Goal: Task Accomplishment & Management: Use online tool/utility

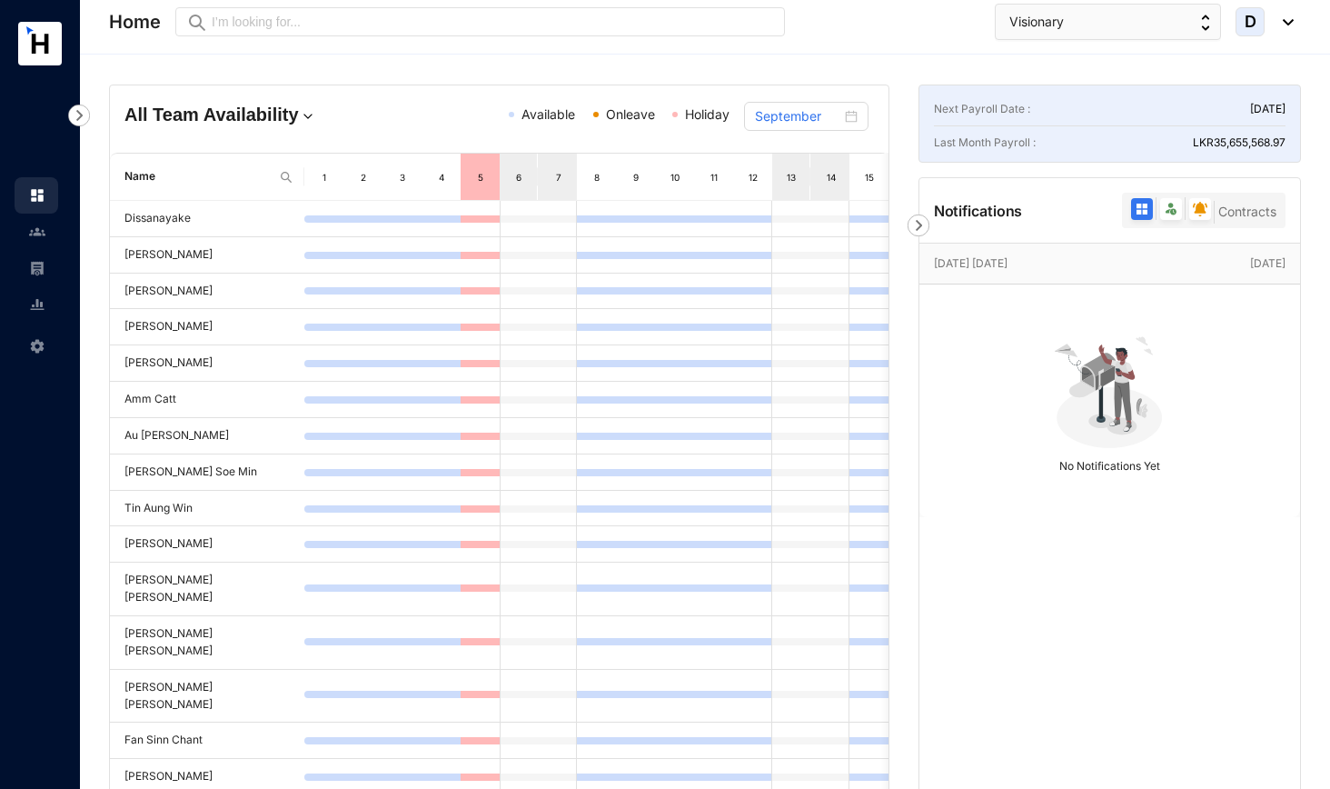
click at [43, 270] on img at bounding box center [37, 268] width 16 height 16
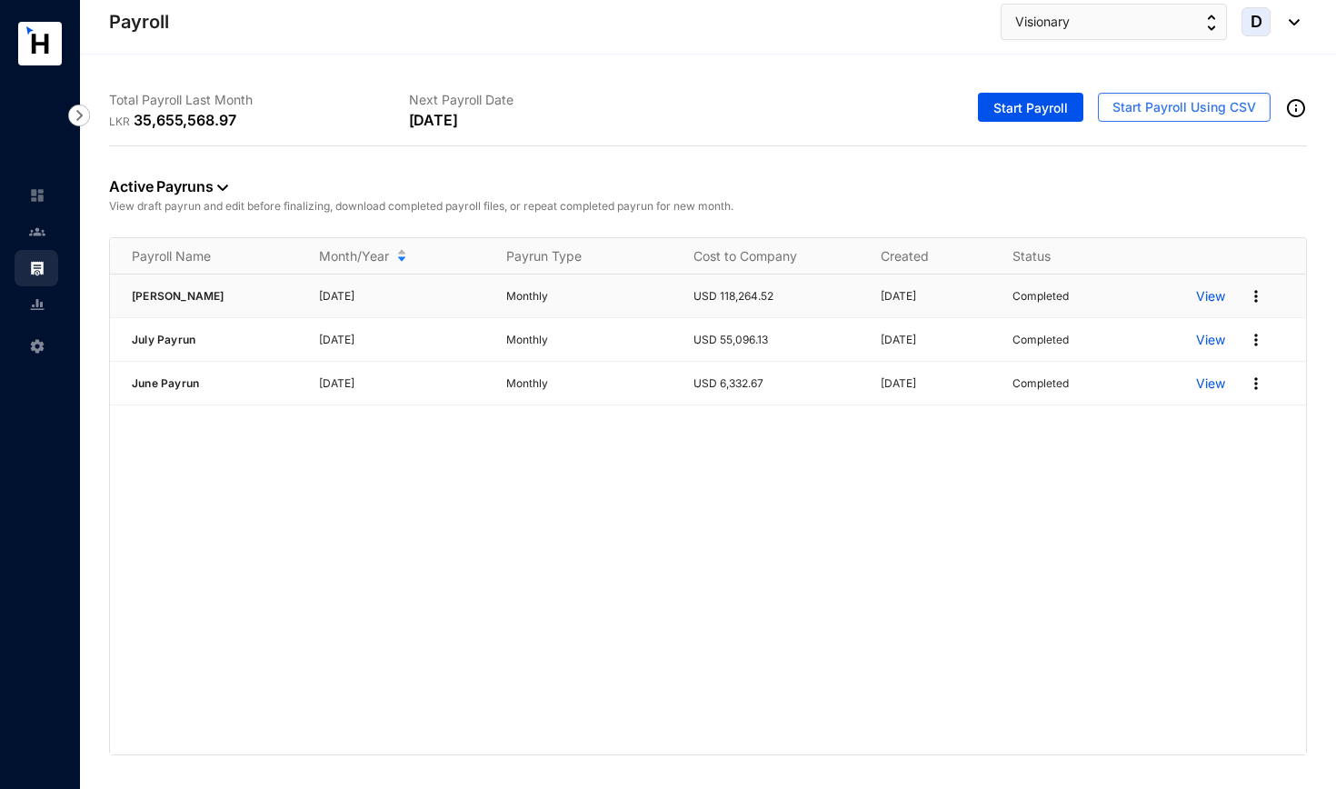
click at [1257, 300] on img at bounding box center [1255, 296] width 18 height 18
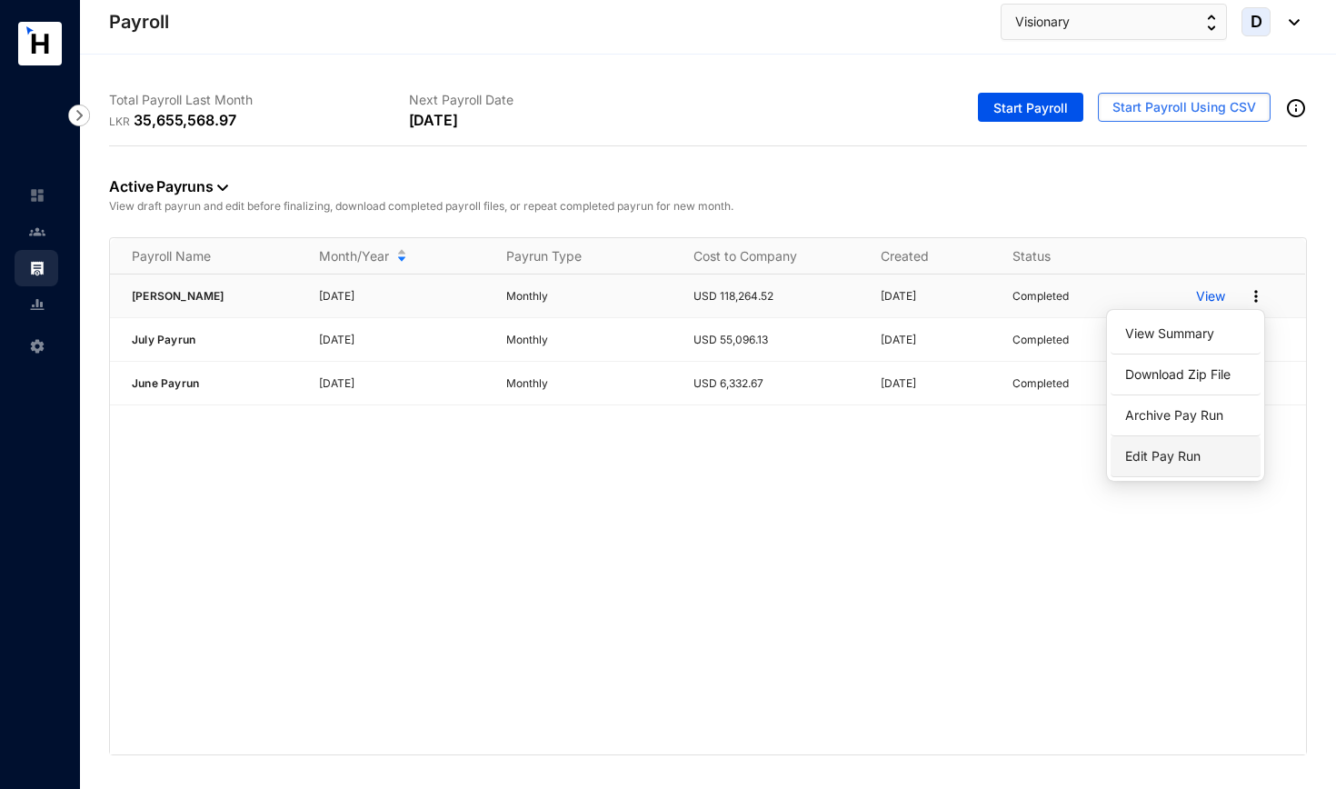
click at [1171, 459] on p "Edit Pay Run" at bounding box center [1185, 456] width 128 height 31
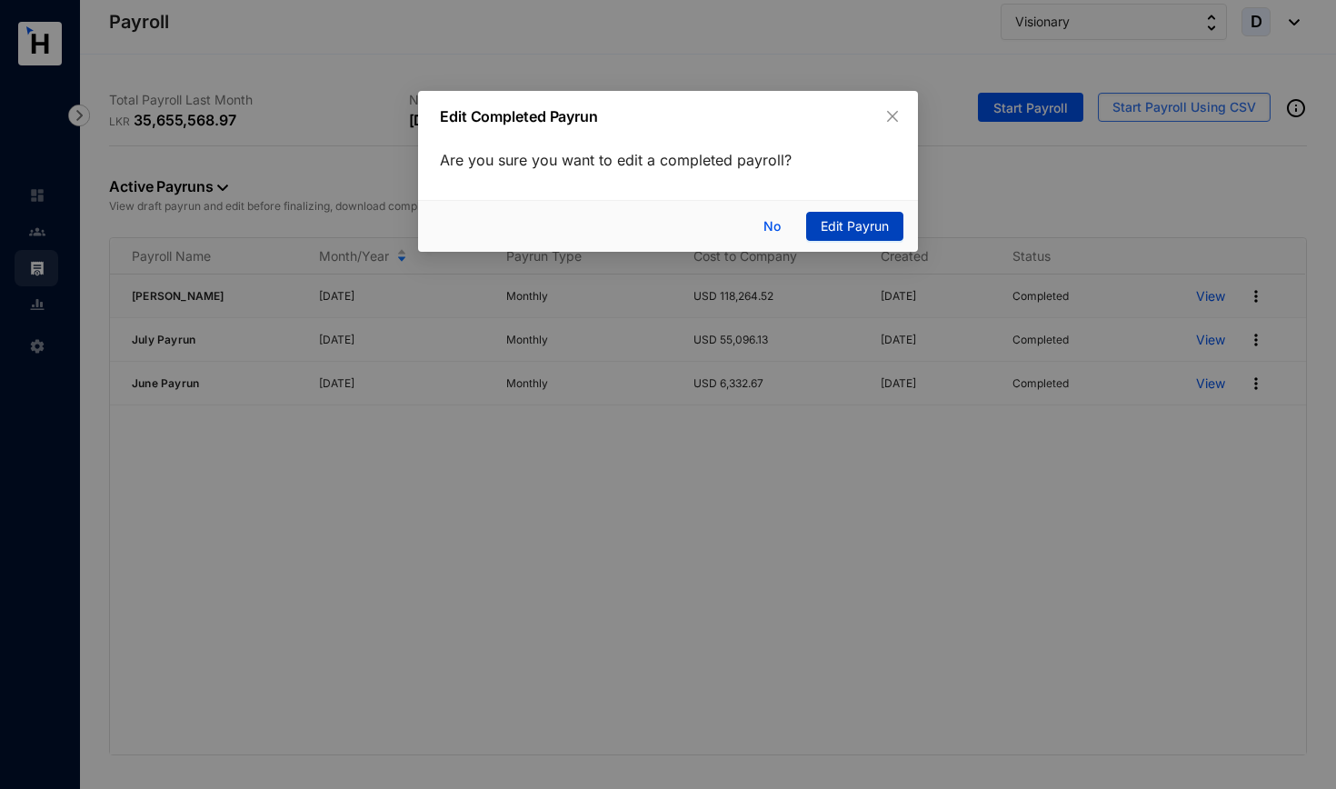
click at [850, 223] on span "Edit Payrun" at bounding box center [854, 226] width 68 height 20
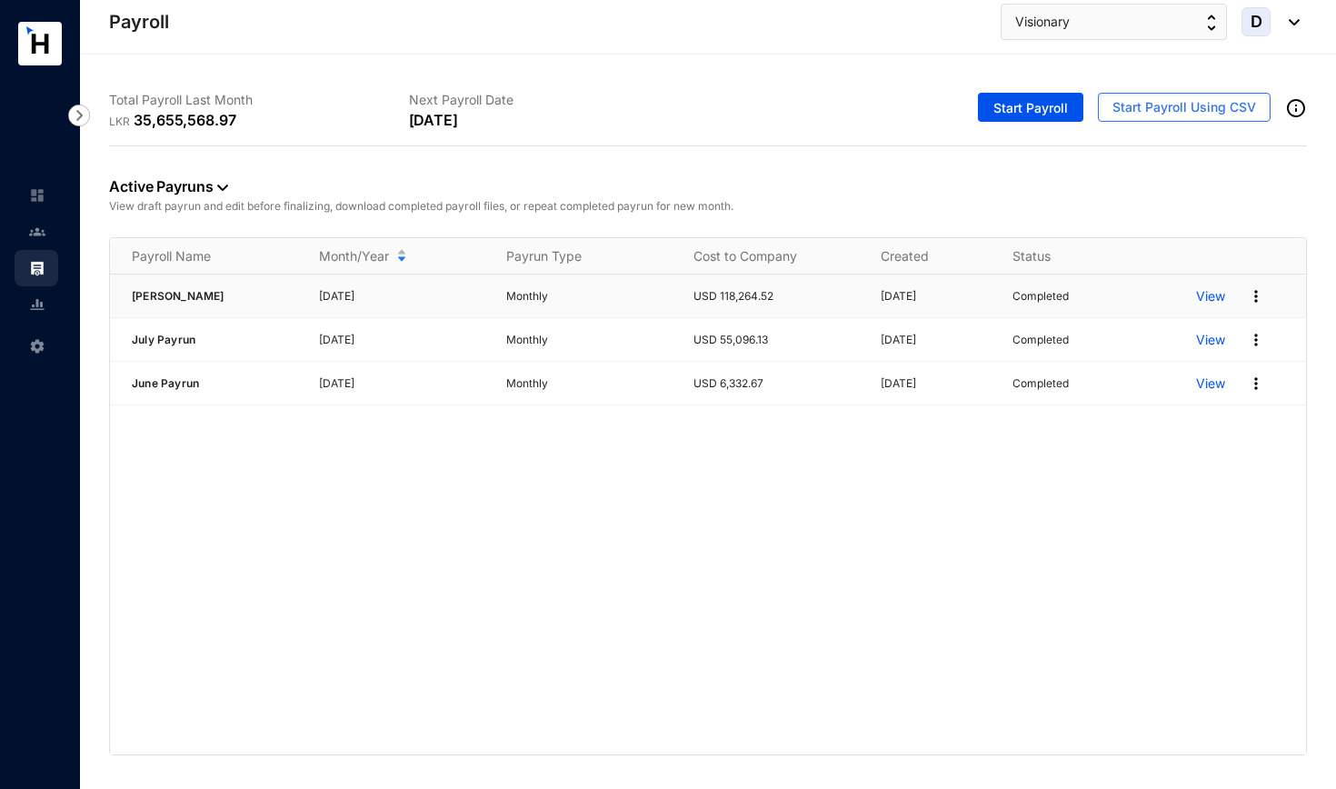
click at [1212, 293] on p "View" at bounding box center [1210, 296] width 29 height 18
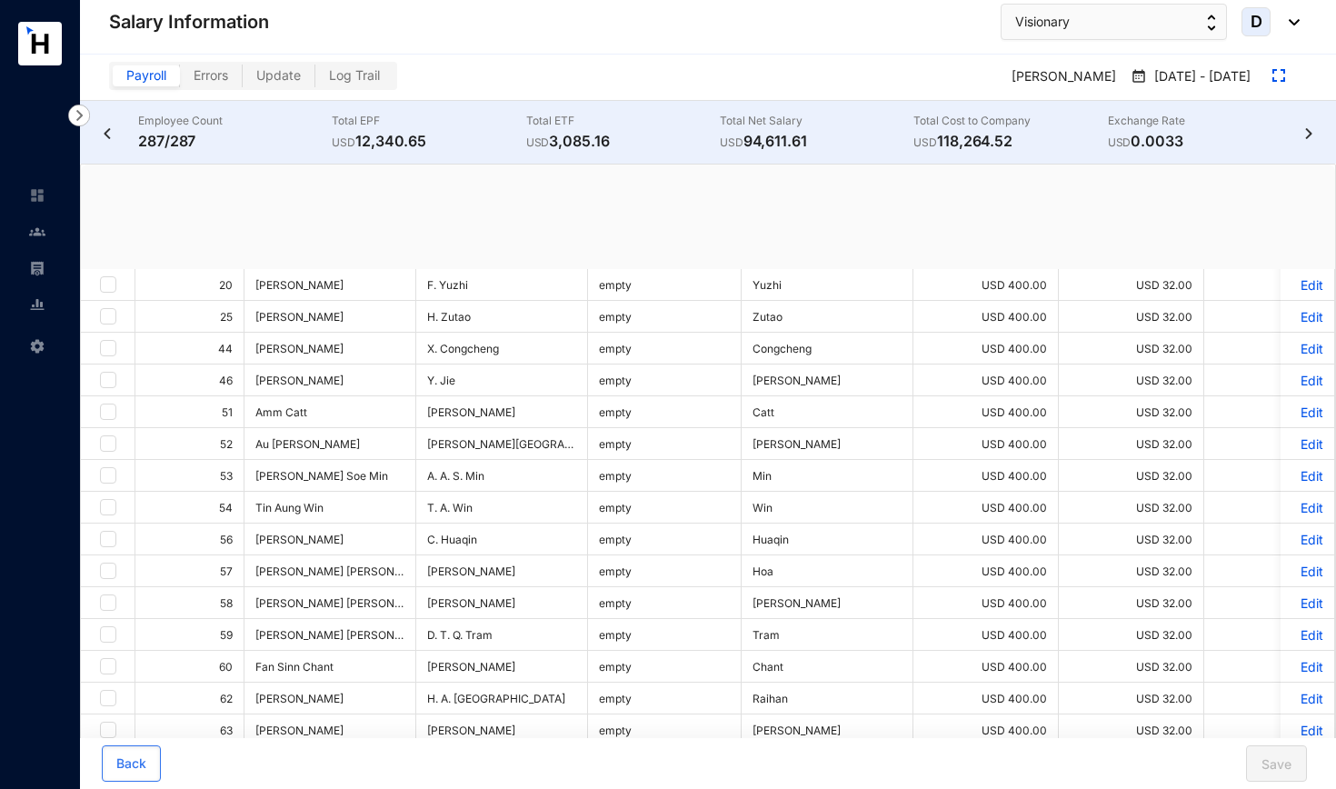
checkbox input "true"
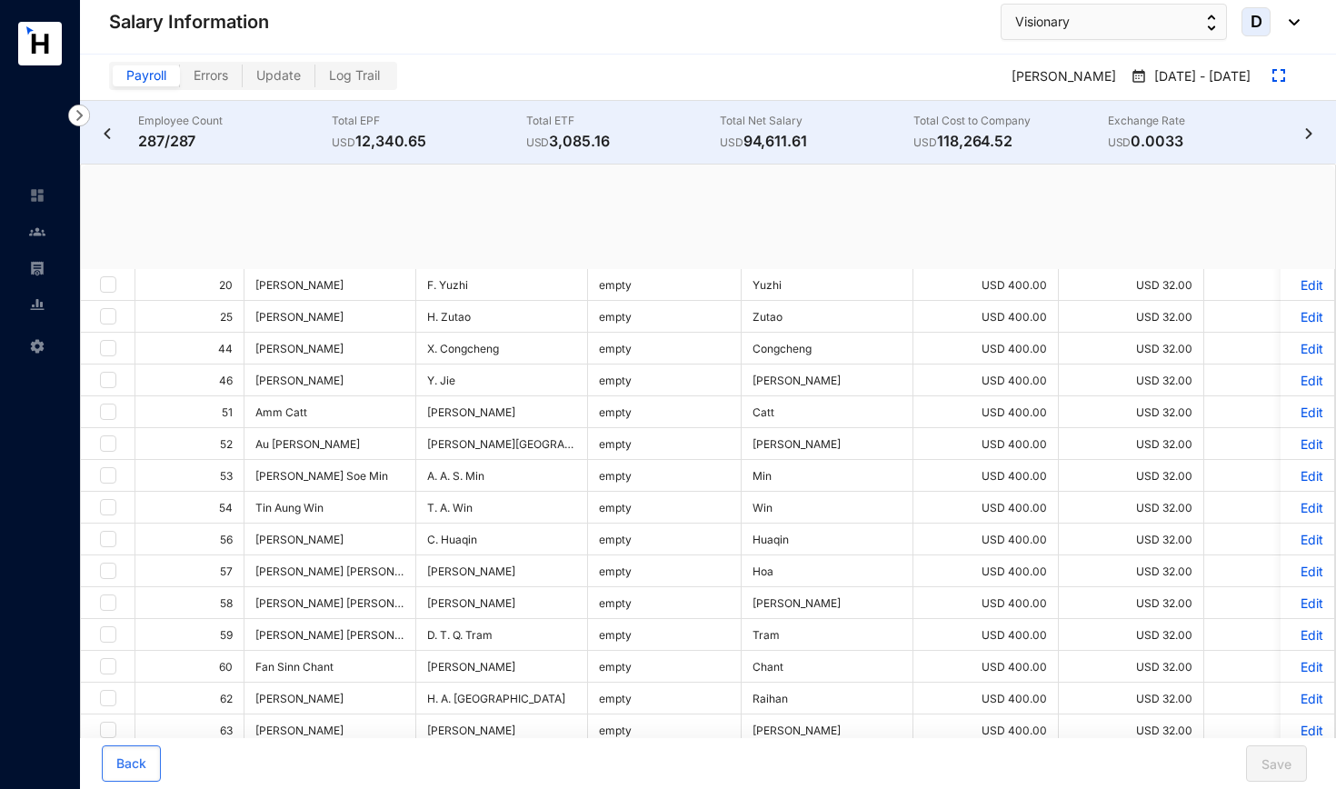
checkbox input "true"
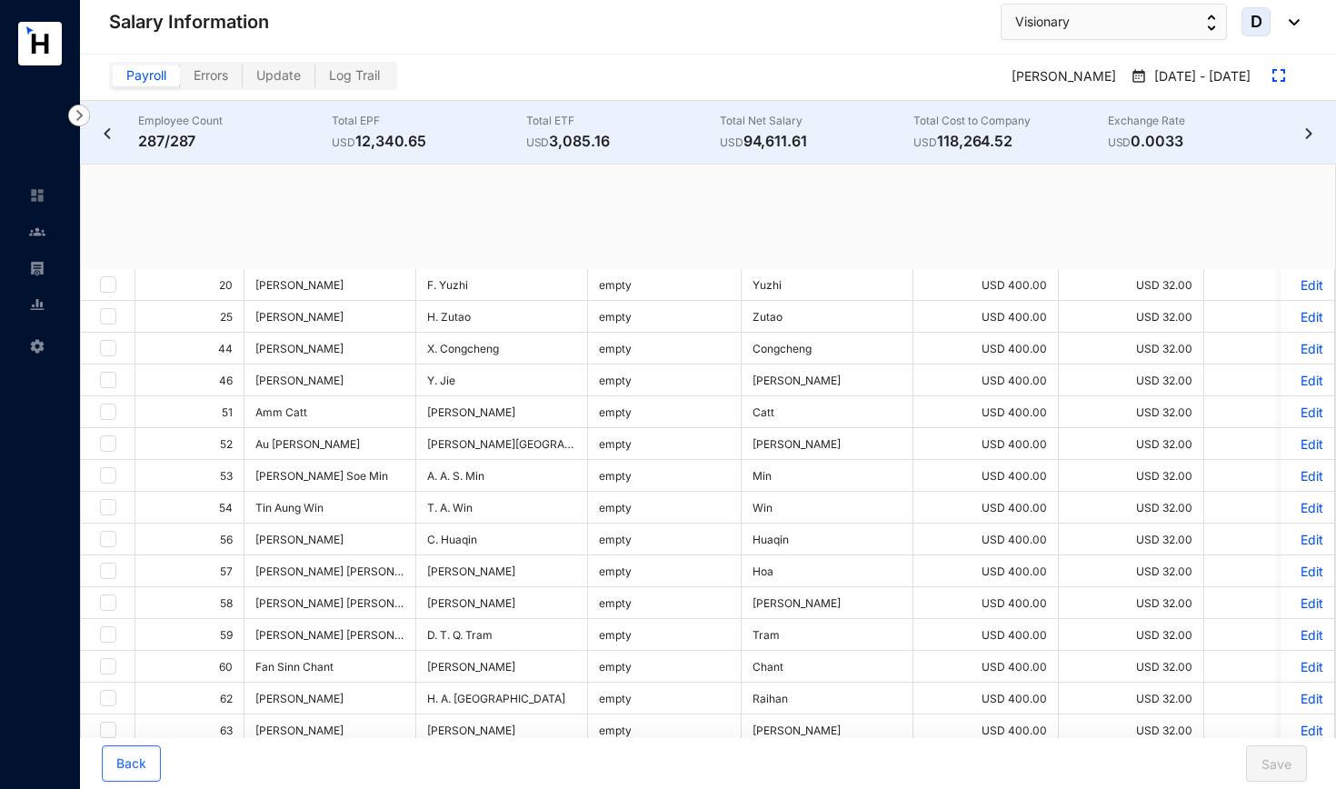
checkbox input "true"
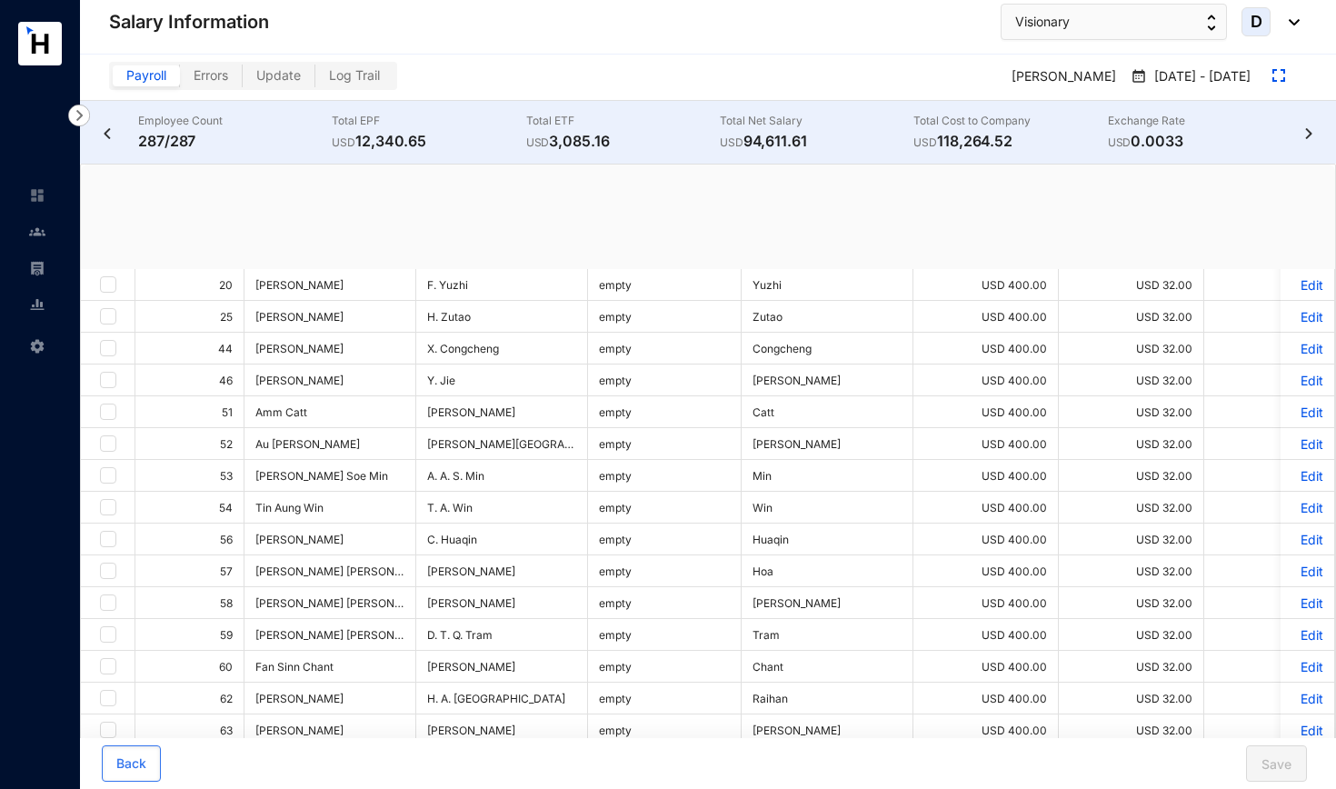
checkbox input "true"
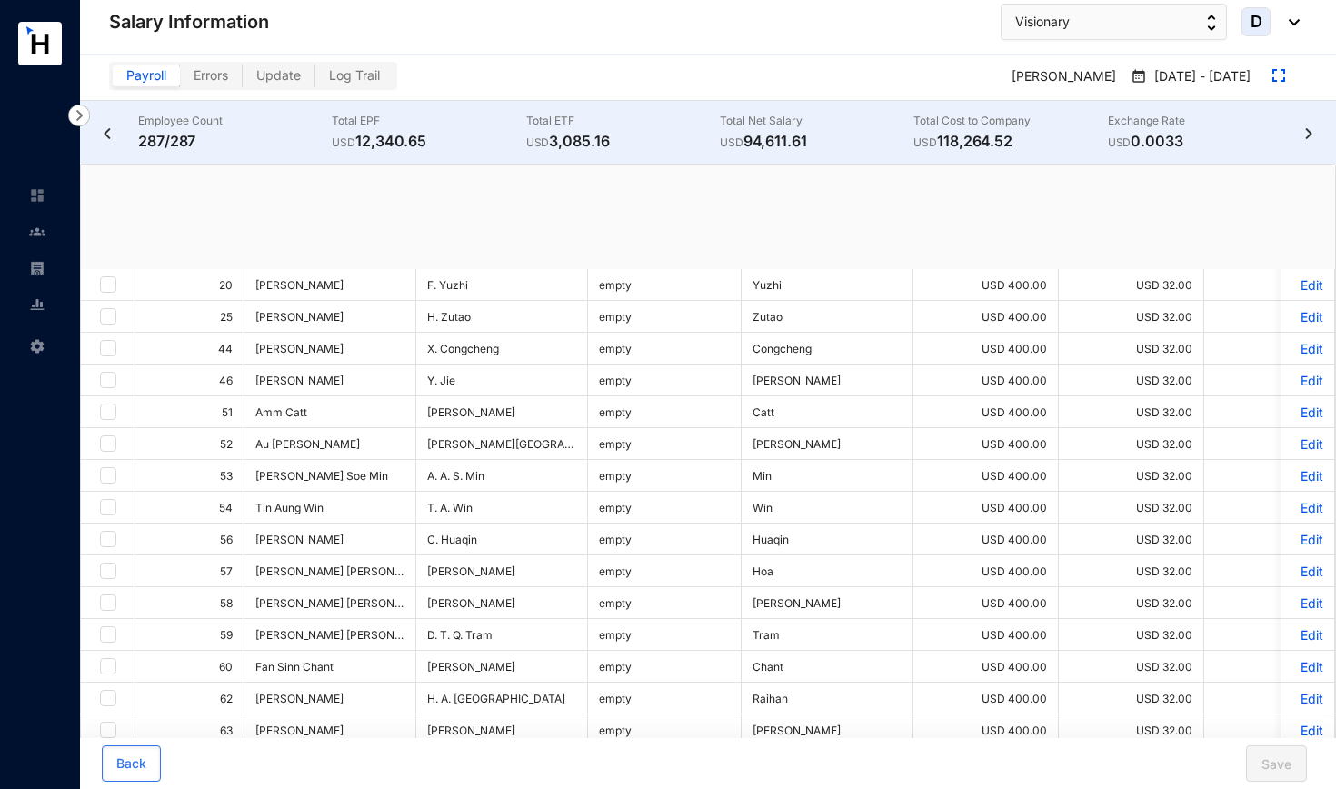
checkbox input "true"
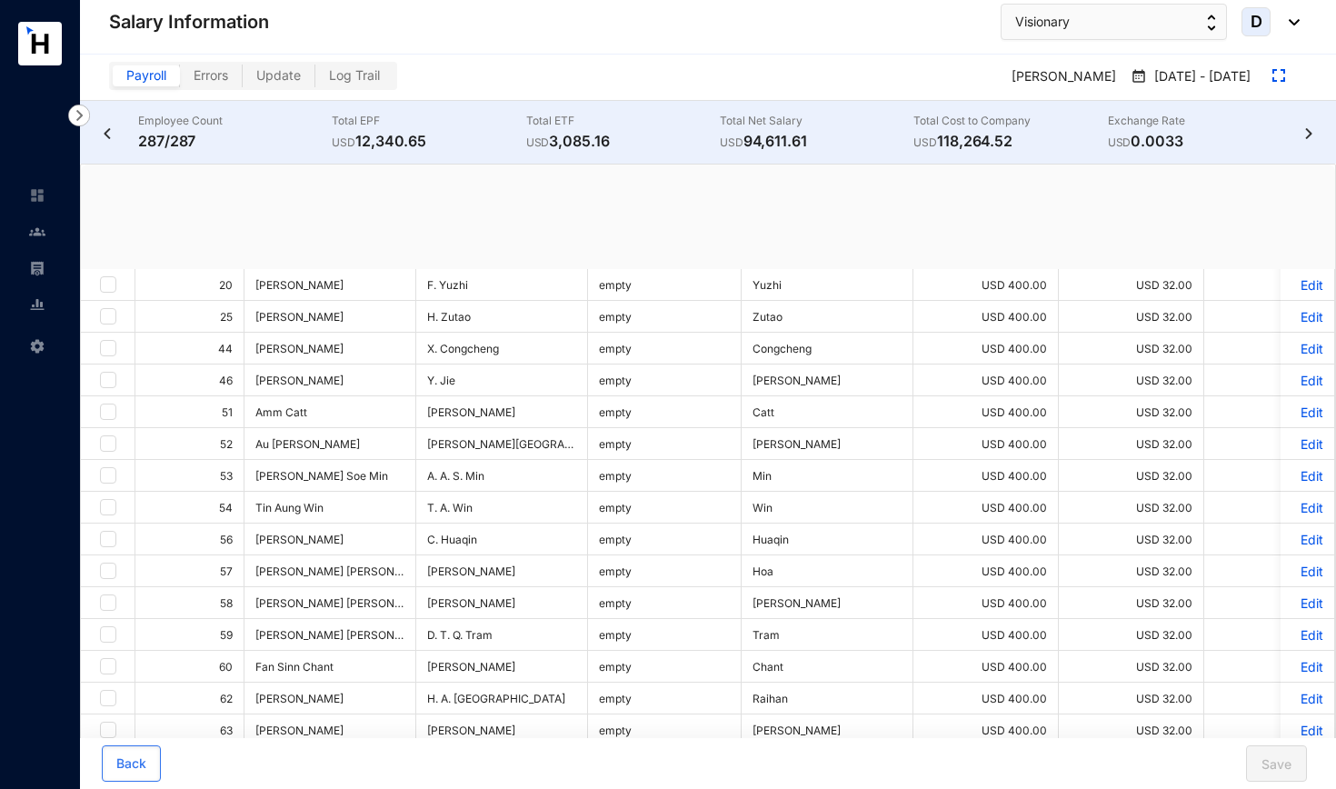
checkbox input "true"
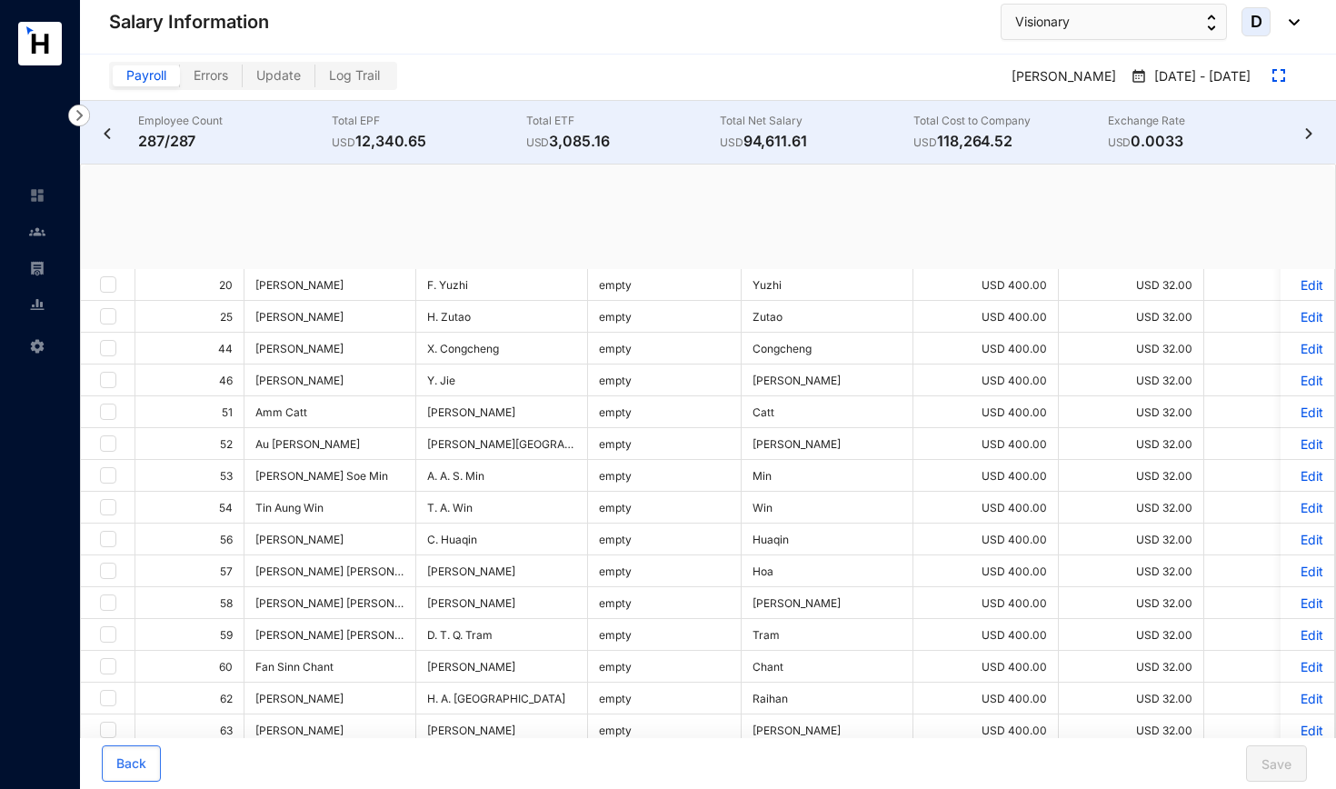
checkbox input "true"
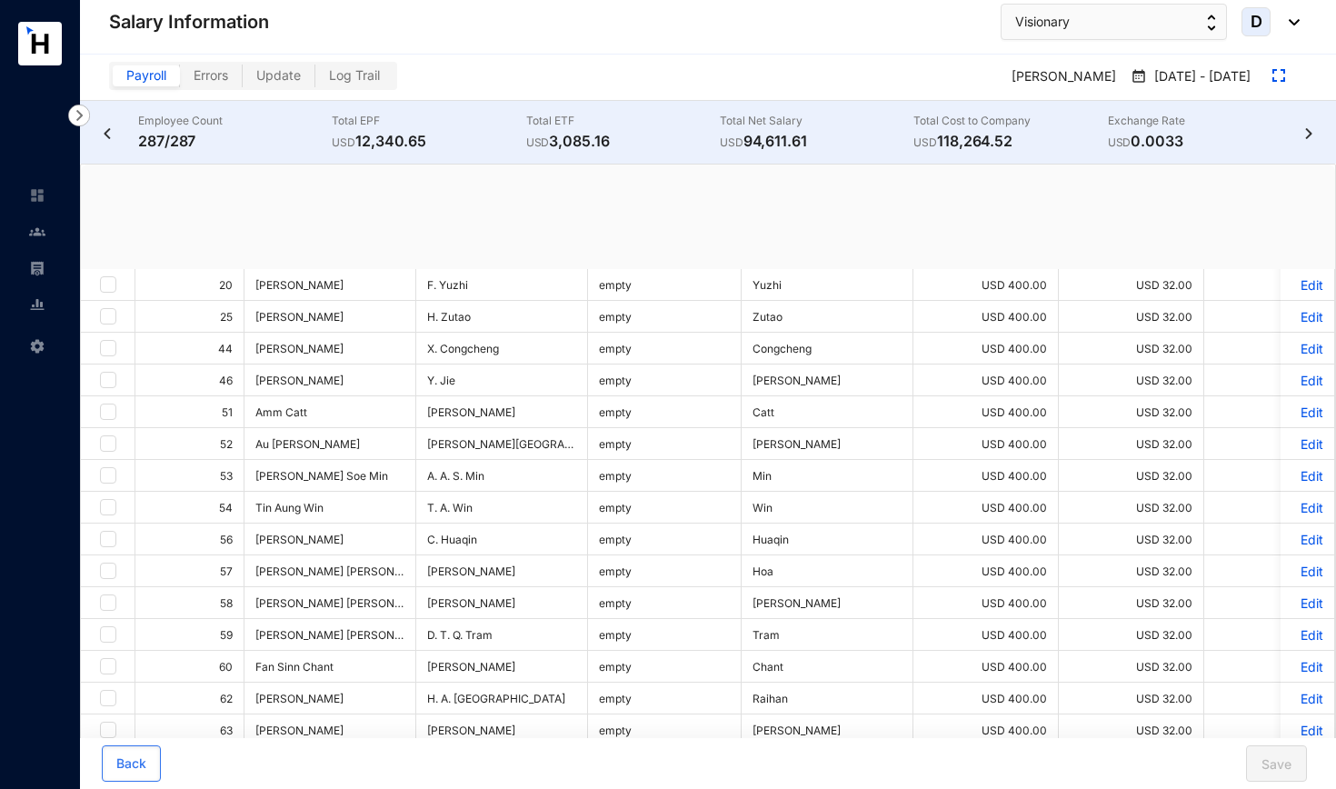
checkbox input "true"
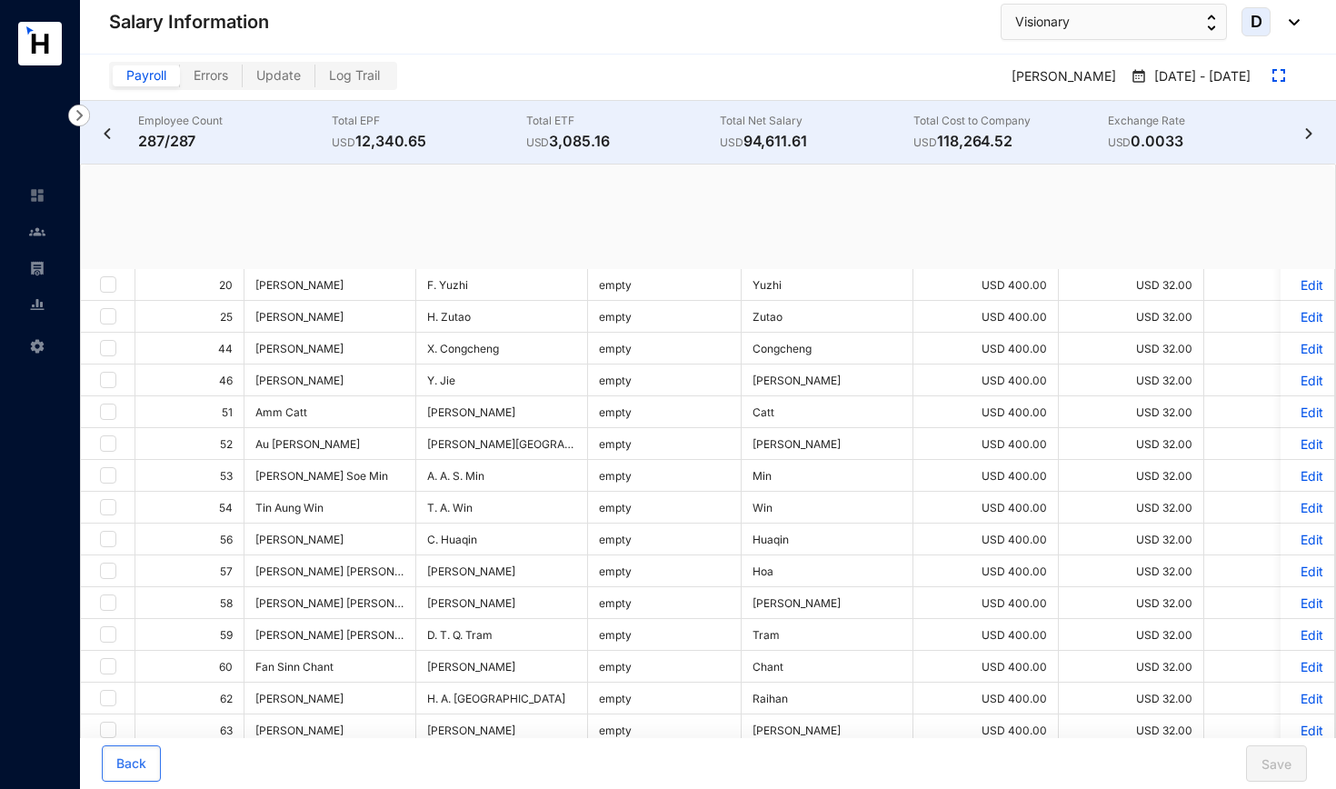
checkbox input "true"
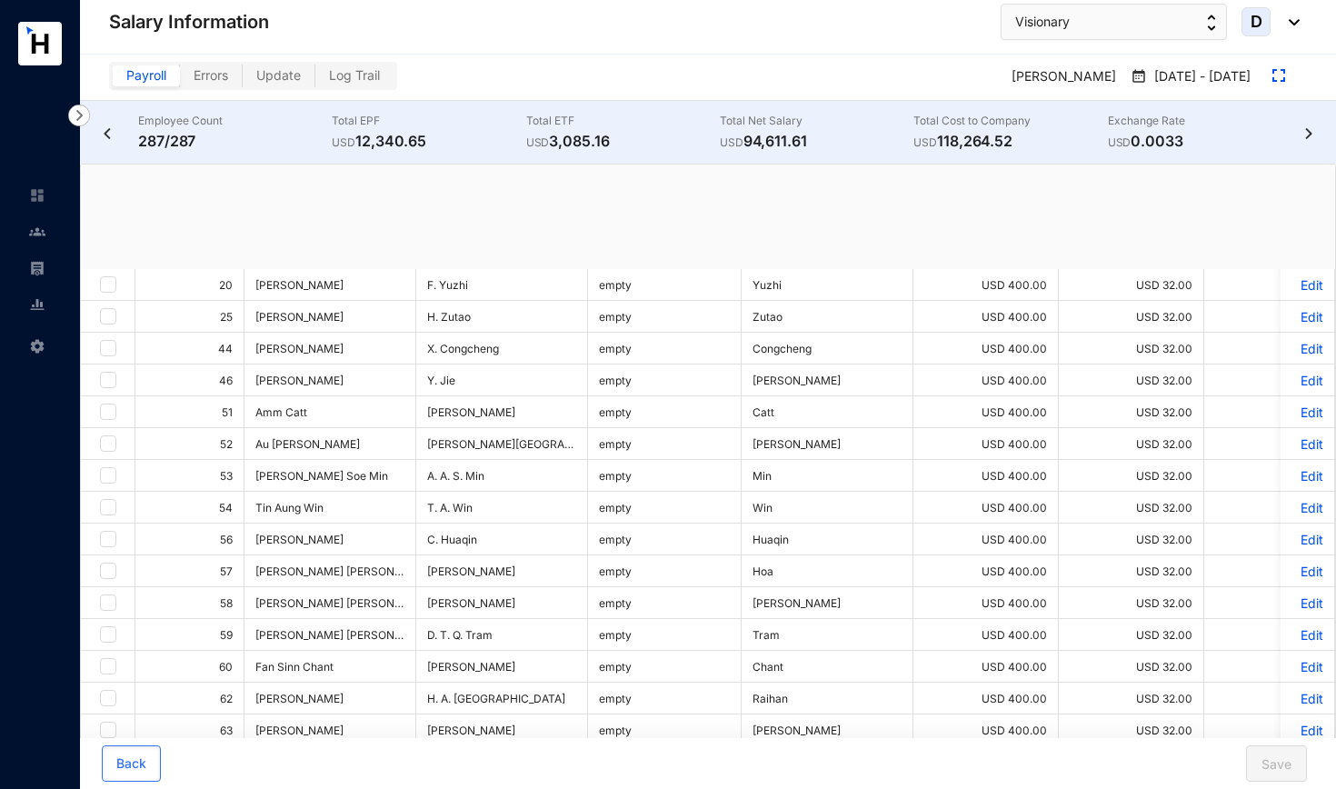
checkbox input "true"
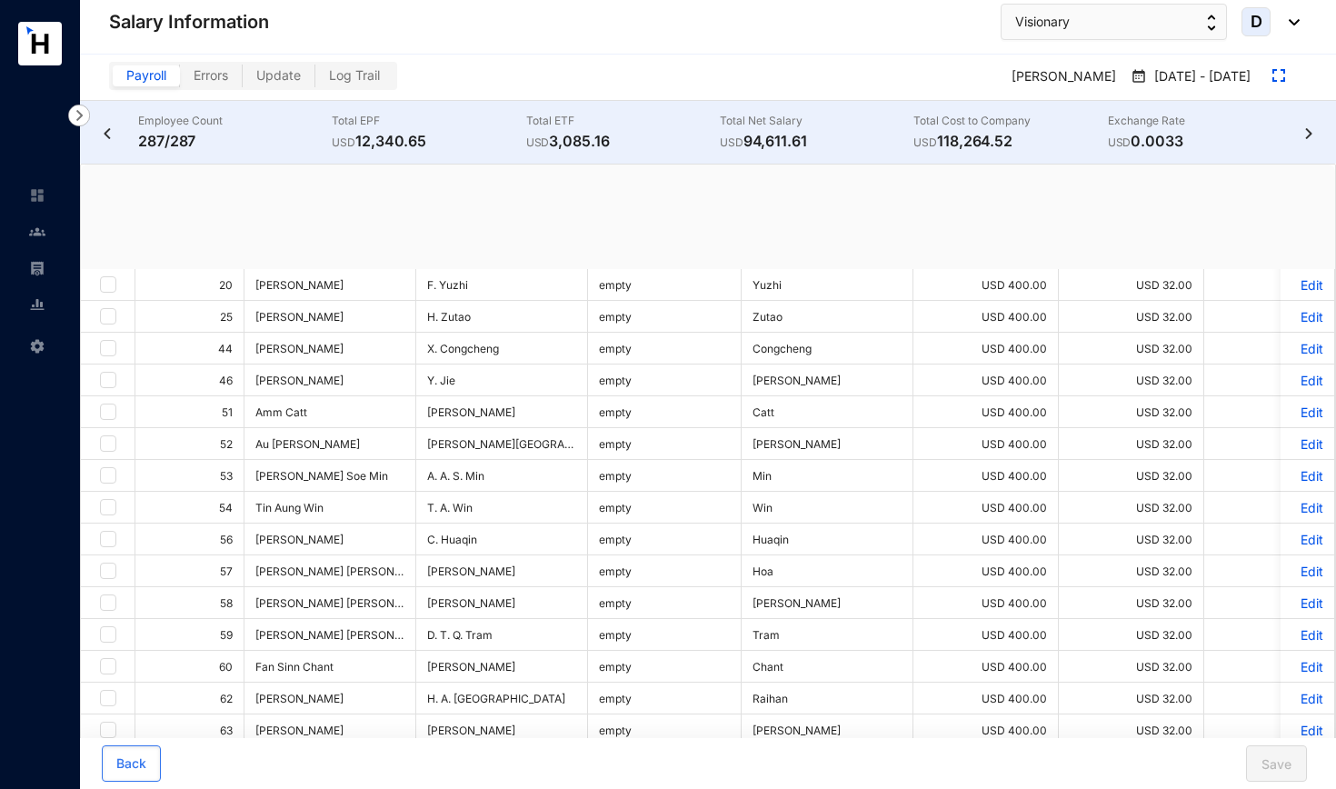
checkbox input "true"
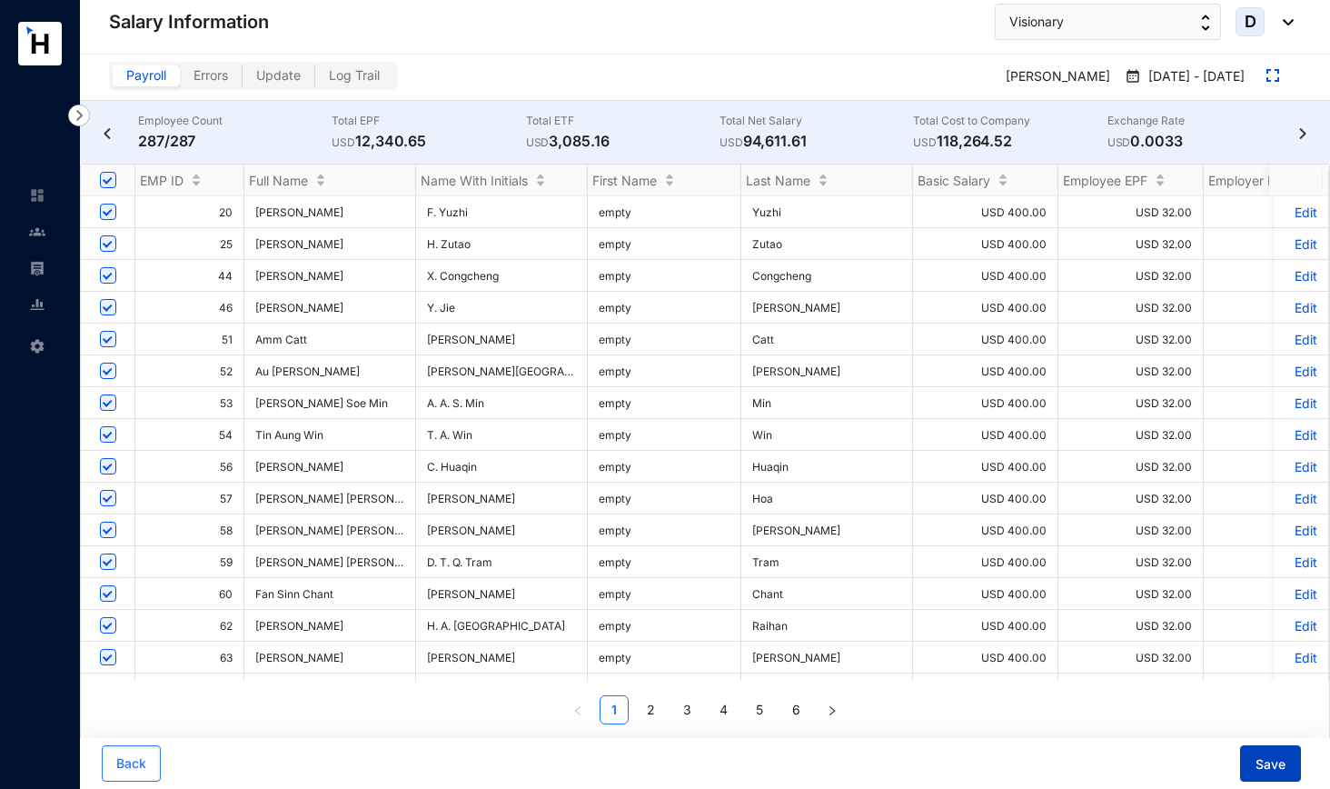
click at [1269, 759] on span "Save" at bounding box center [1271, 764] width 30 height 18
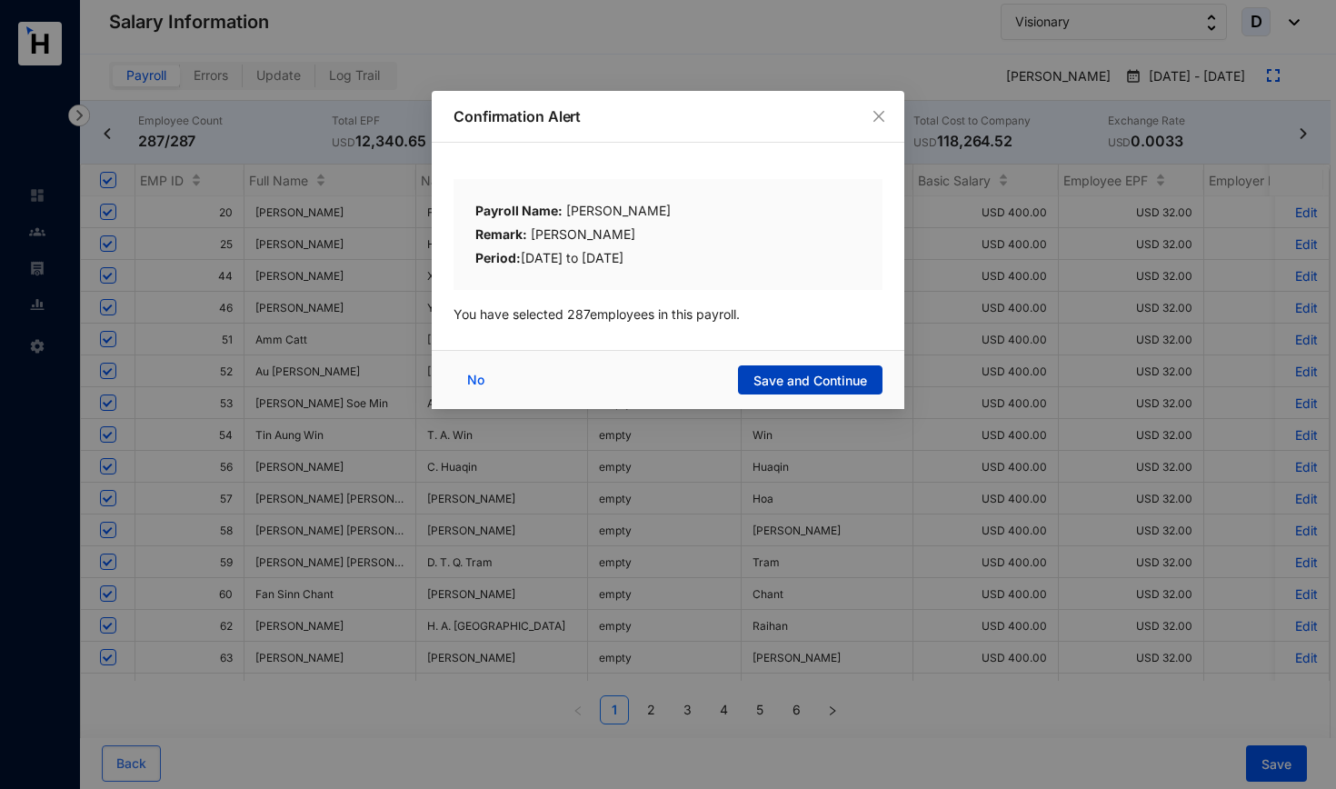
click at [839, 373] on span "Save and Continue" at bounding box center [810, 381] width 114 height 18
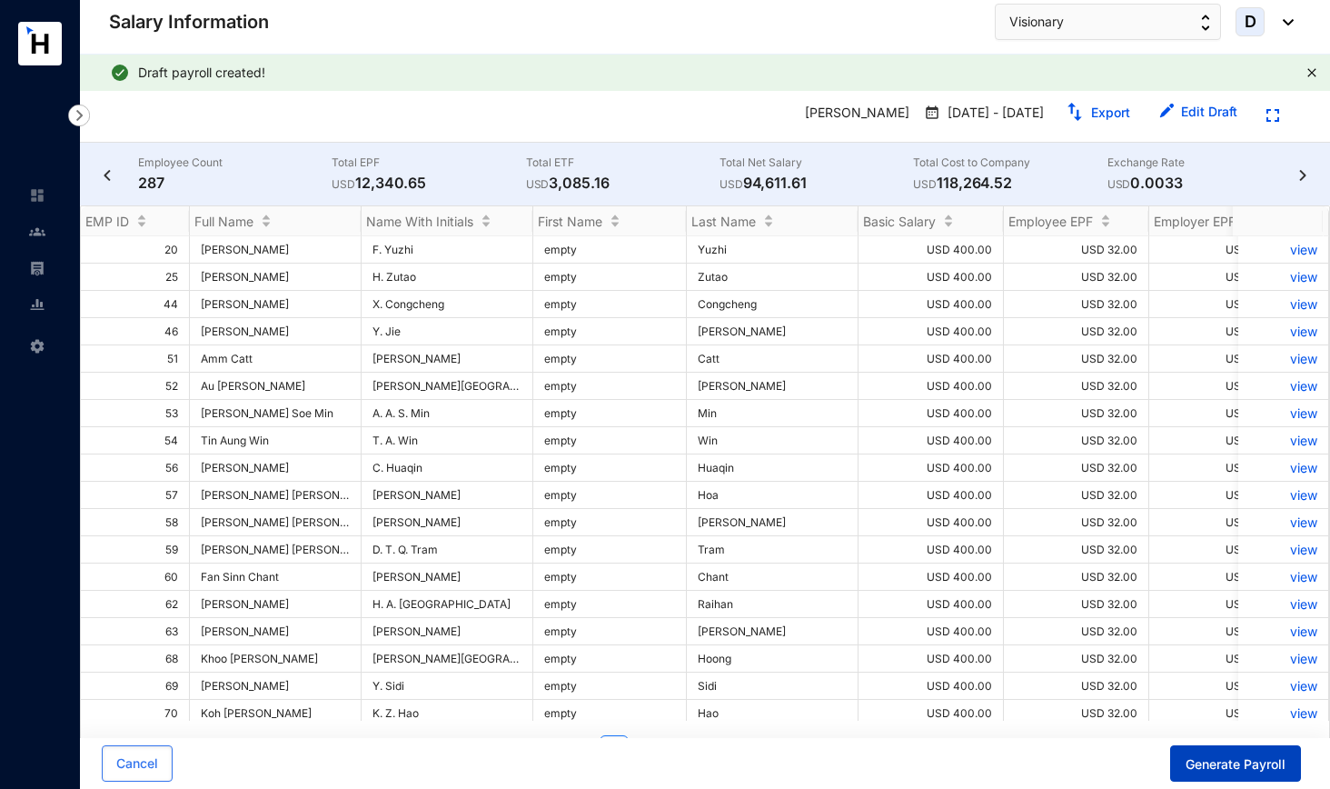
click at [1197, 773] on button "Generate Payroll" at bounding box center [1235, 763] width 131 height 36
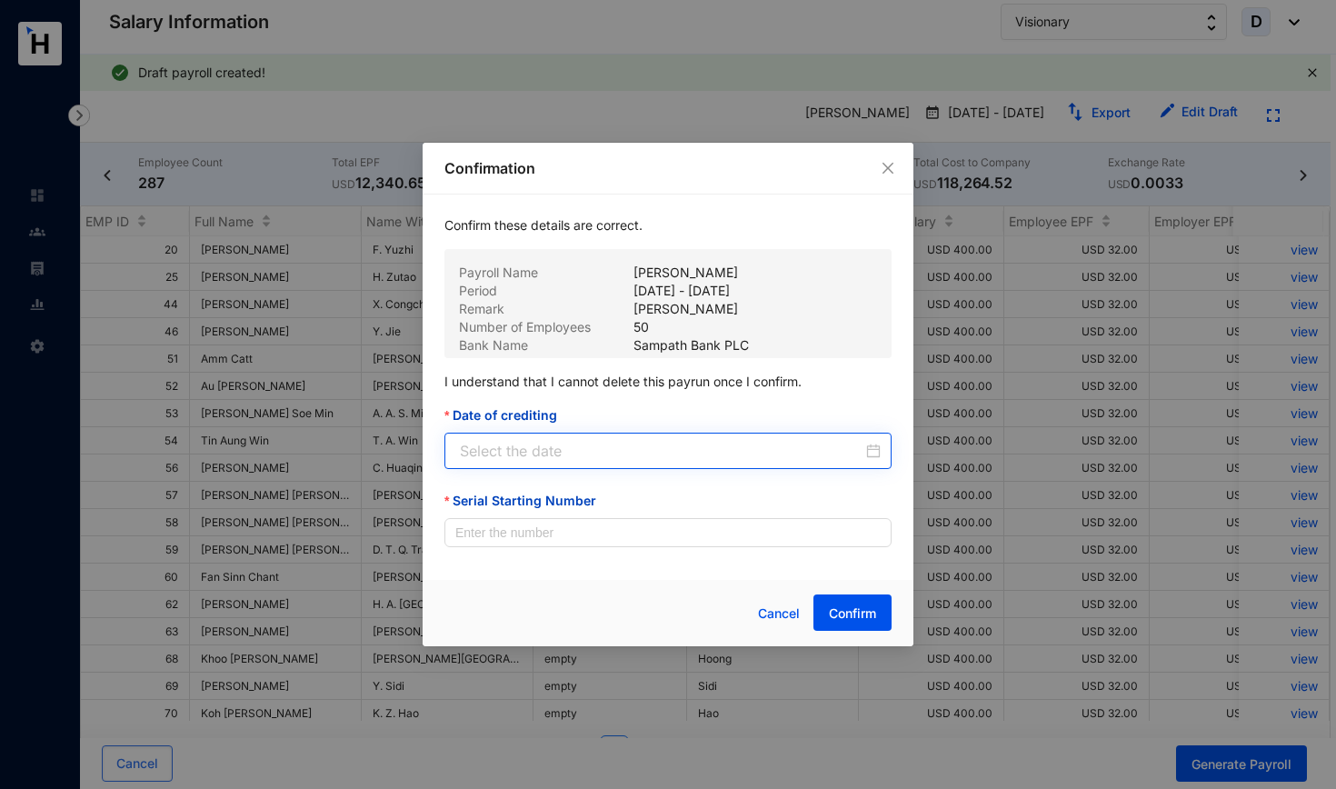
click at [682, 438] on div at bounding box center [667, 450] width 447 height 36
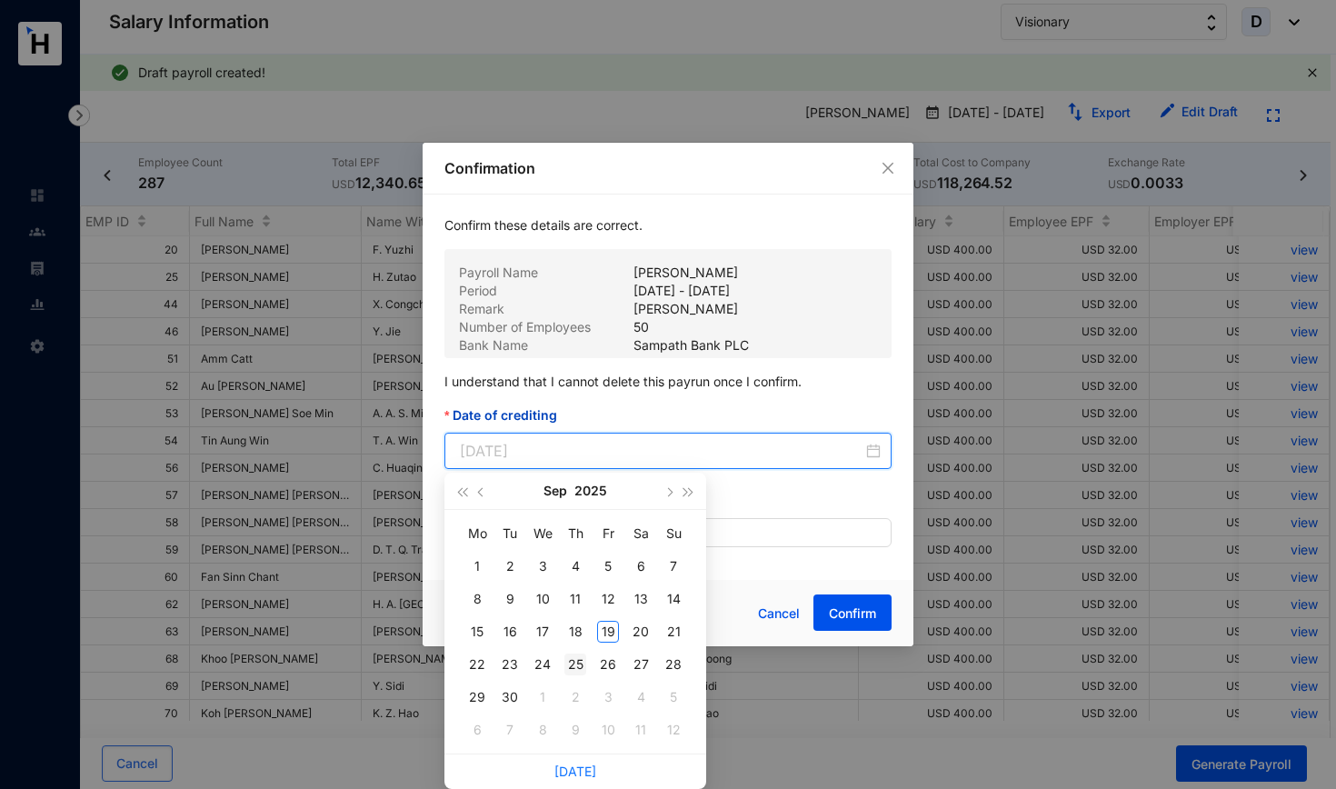
type input "[DATE]"
click at [573, 663] on div "25" at bounding box center [575, 664] width 22 height 22
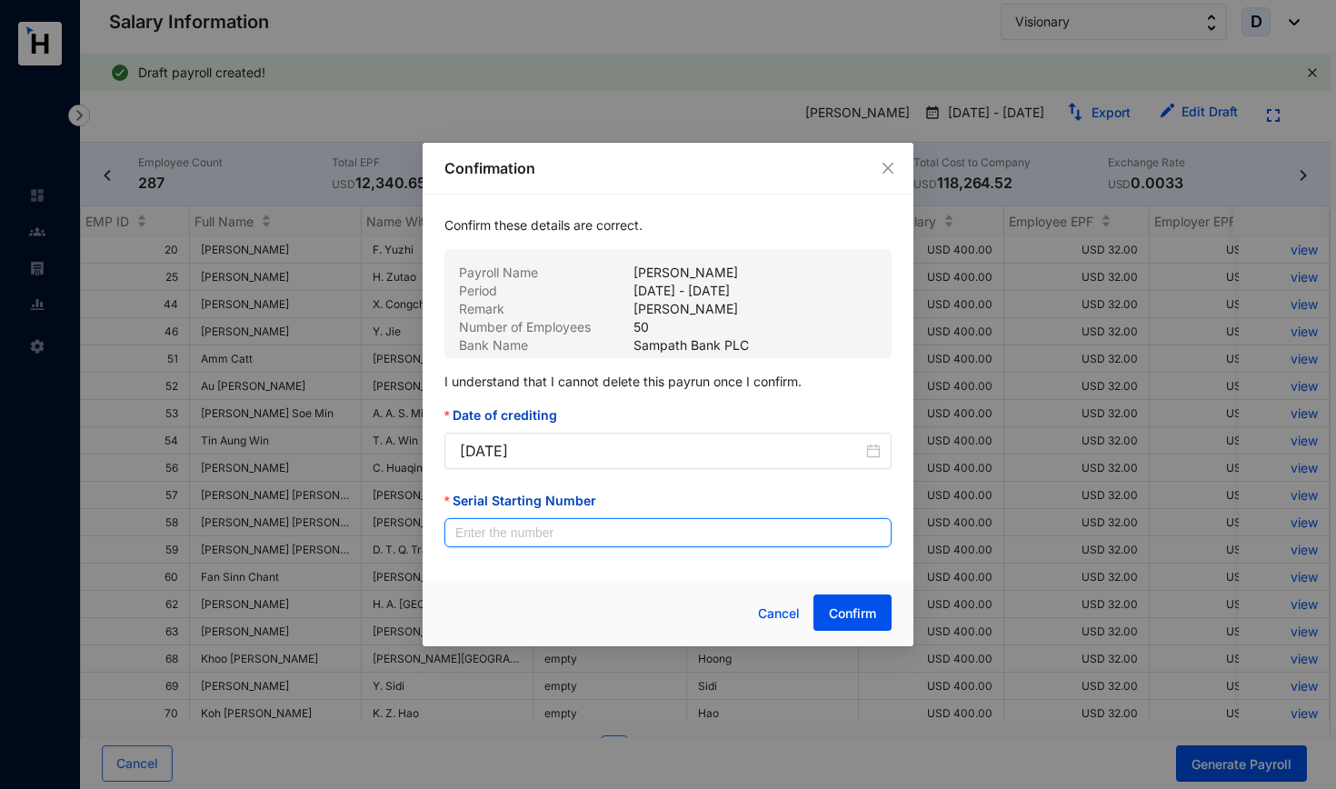
click at [557, 534] on input "Serial Starting Number" at bounding box center [667, 532] width 447 height 29
type input "00001"
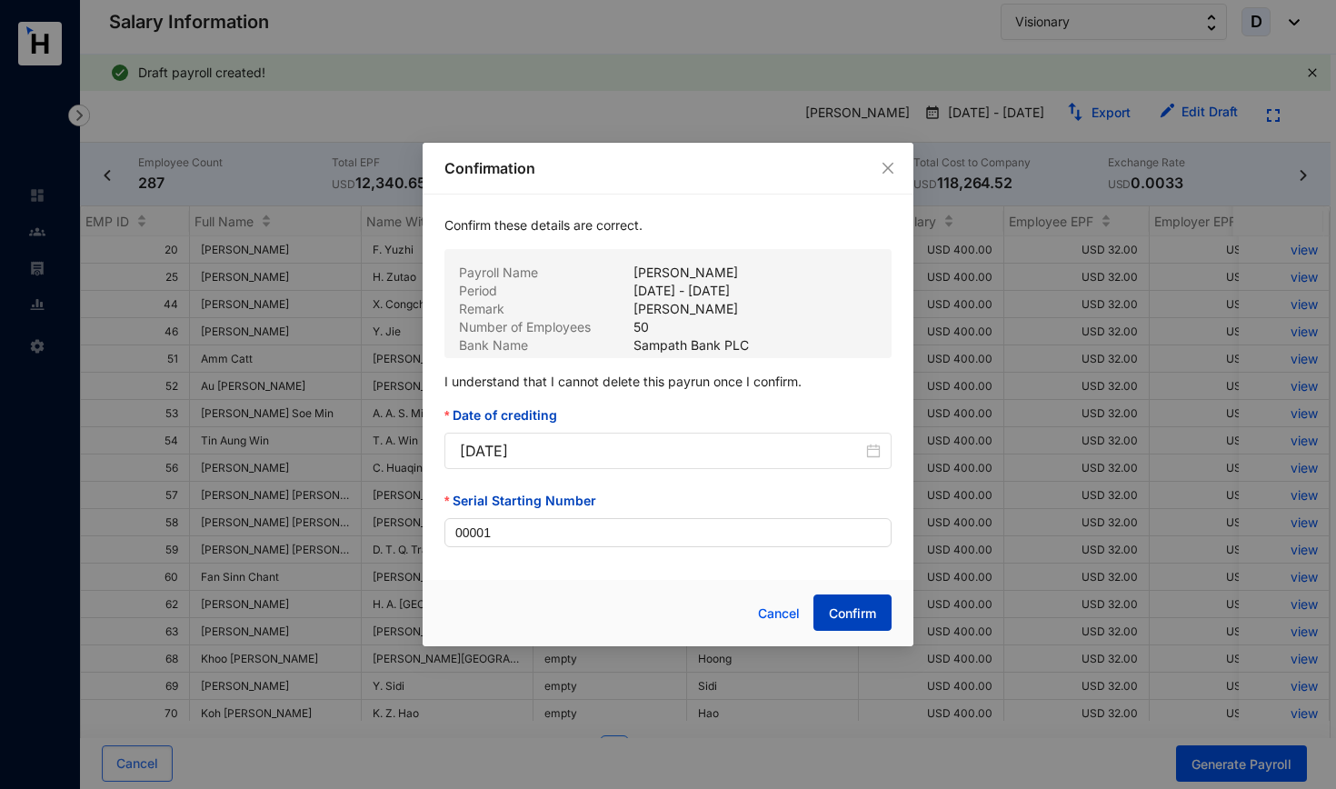
click at [865, 615] on span "Confirm" at bounding box center [852, 613] width 47 height 18
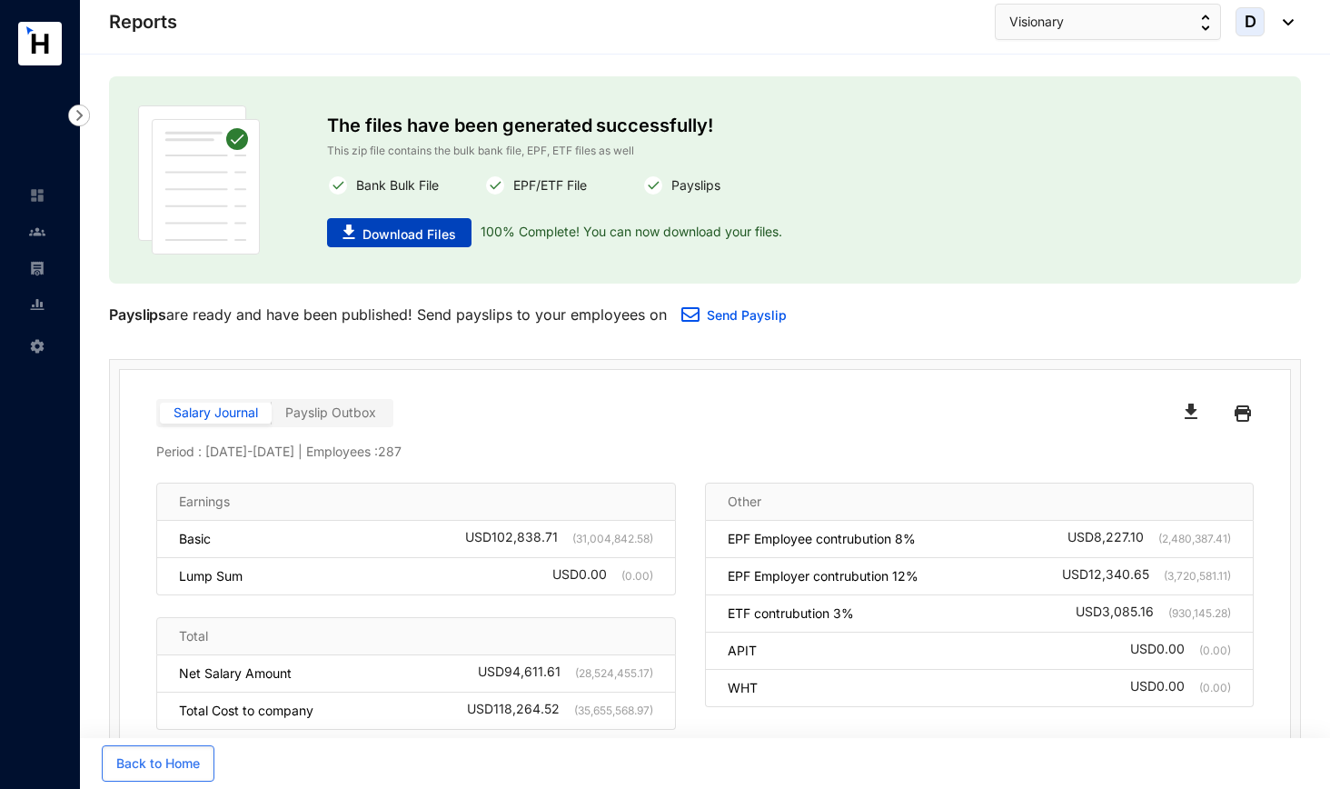
click at [378, 233] on span "Download Files" at bounding box center [410, 234] width 94 height 18
